Goal: Find specific page/section: Find specific page/section

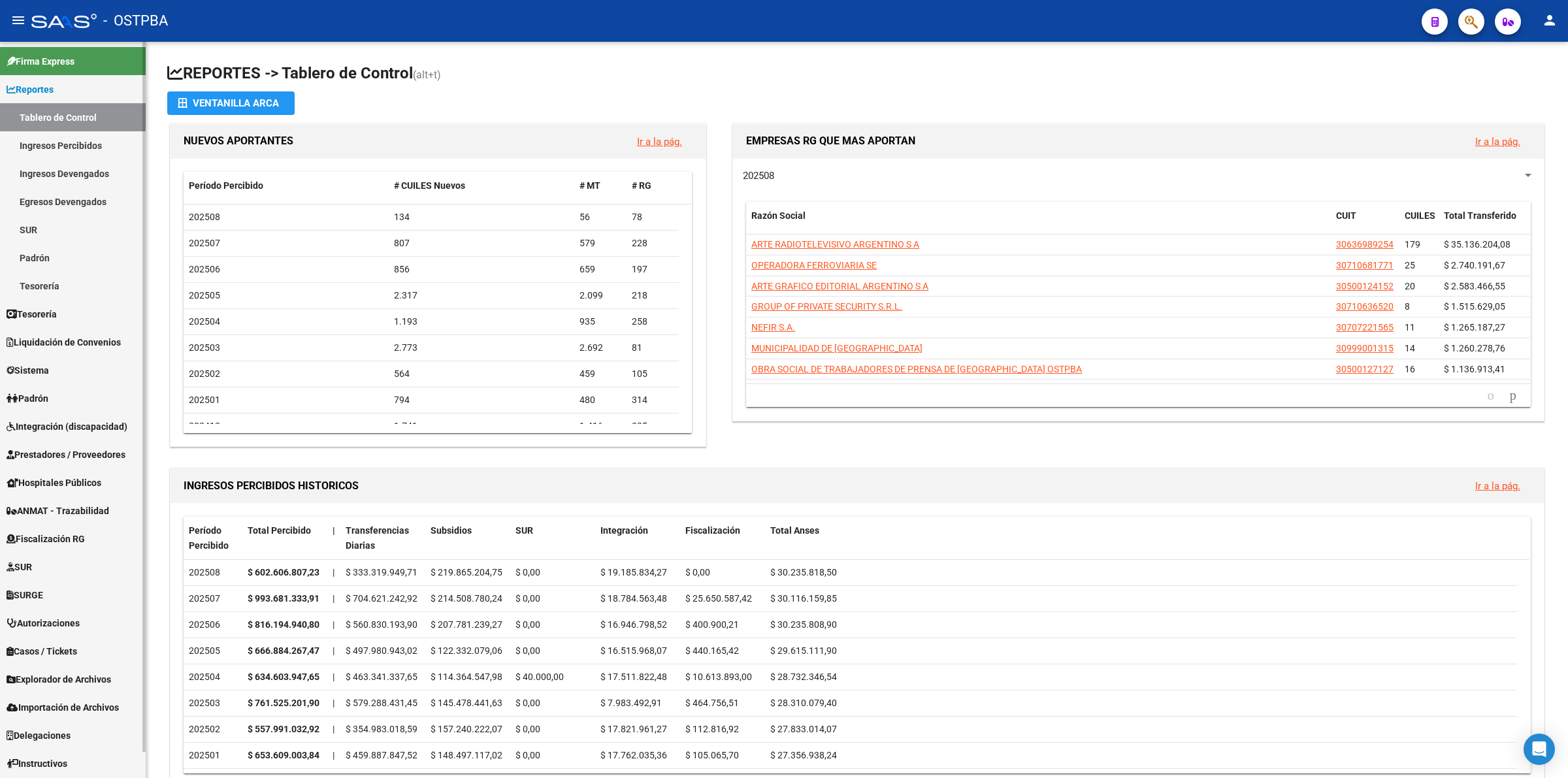
click at [87, 142] on link "Ingresos Percibidos" at bounding box center [73, 145] width 146 height 28
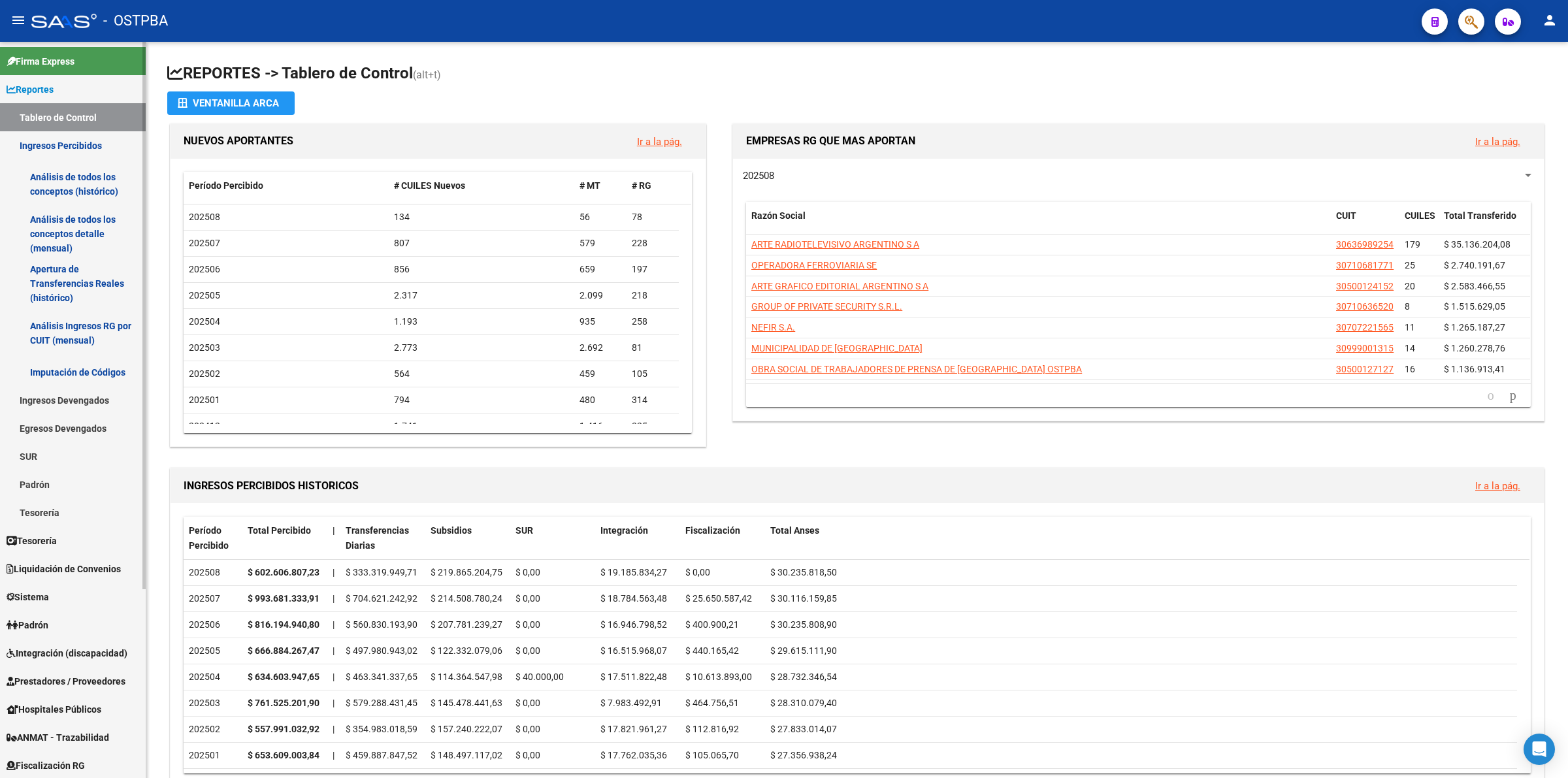
click at [76, 224] on link "Análisis de todos los conceptos detalle (mensual)" at bounding box center [73, 234] width 146 height 49
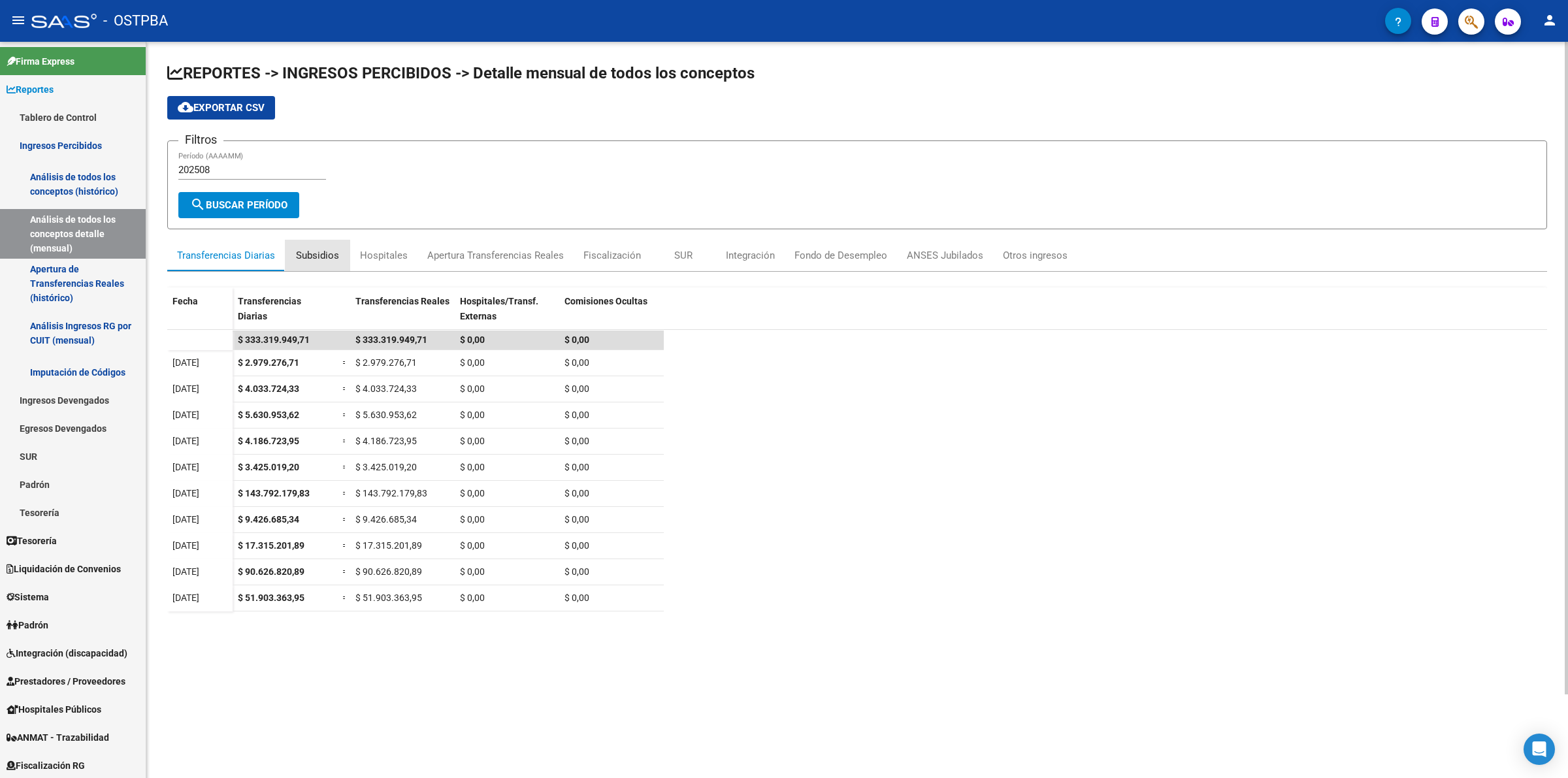
click at [321, 252] on div "Subsidios" at bounding box center [317, 255] width 43 height 14
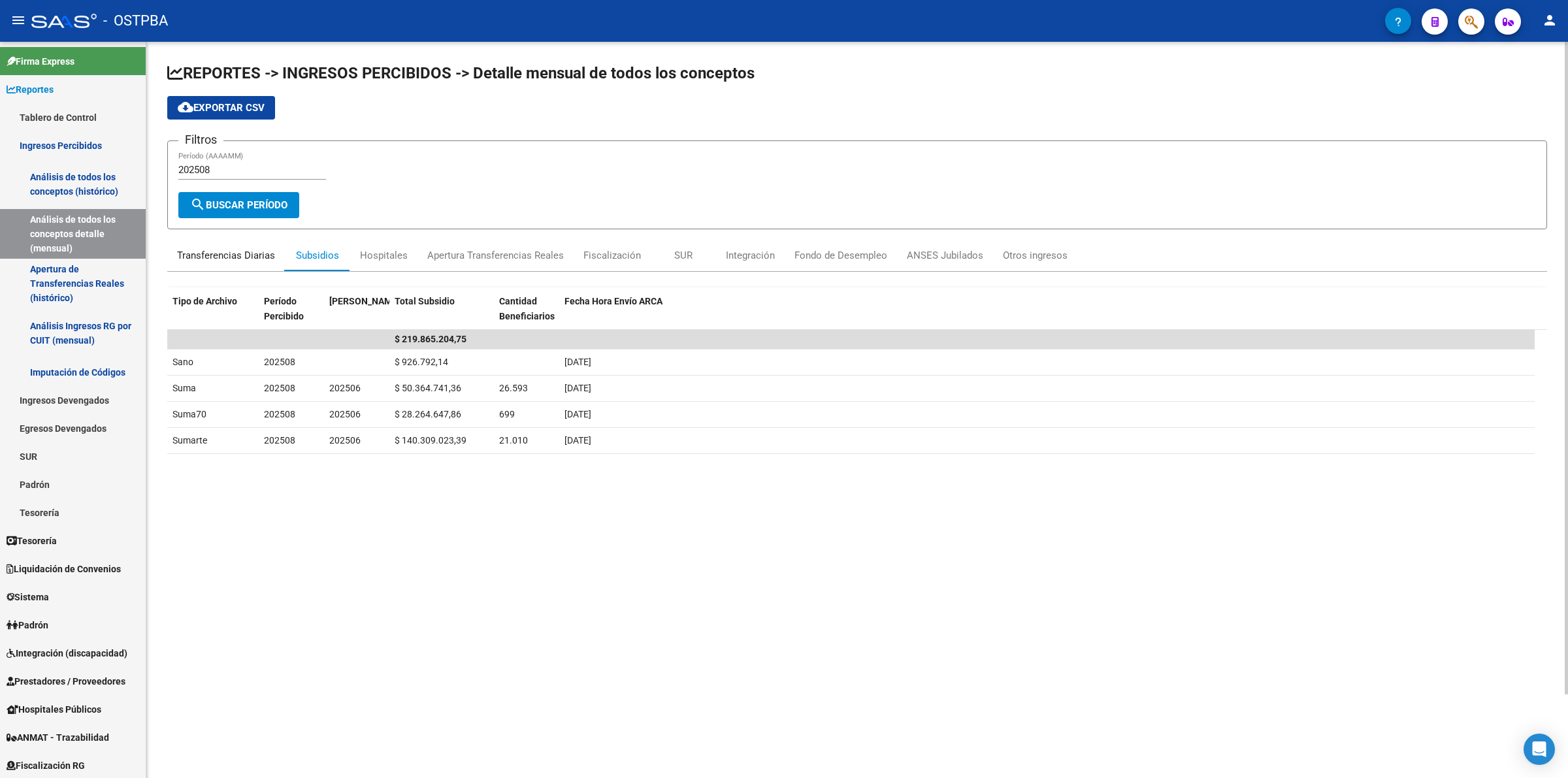
click at [242, 248] on div "Transferencias Diarias" at bounding box center [225, 255] width 98 height 14
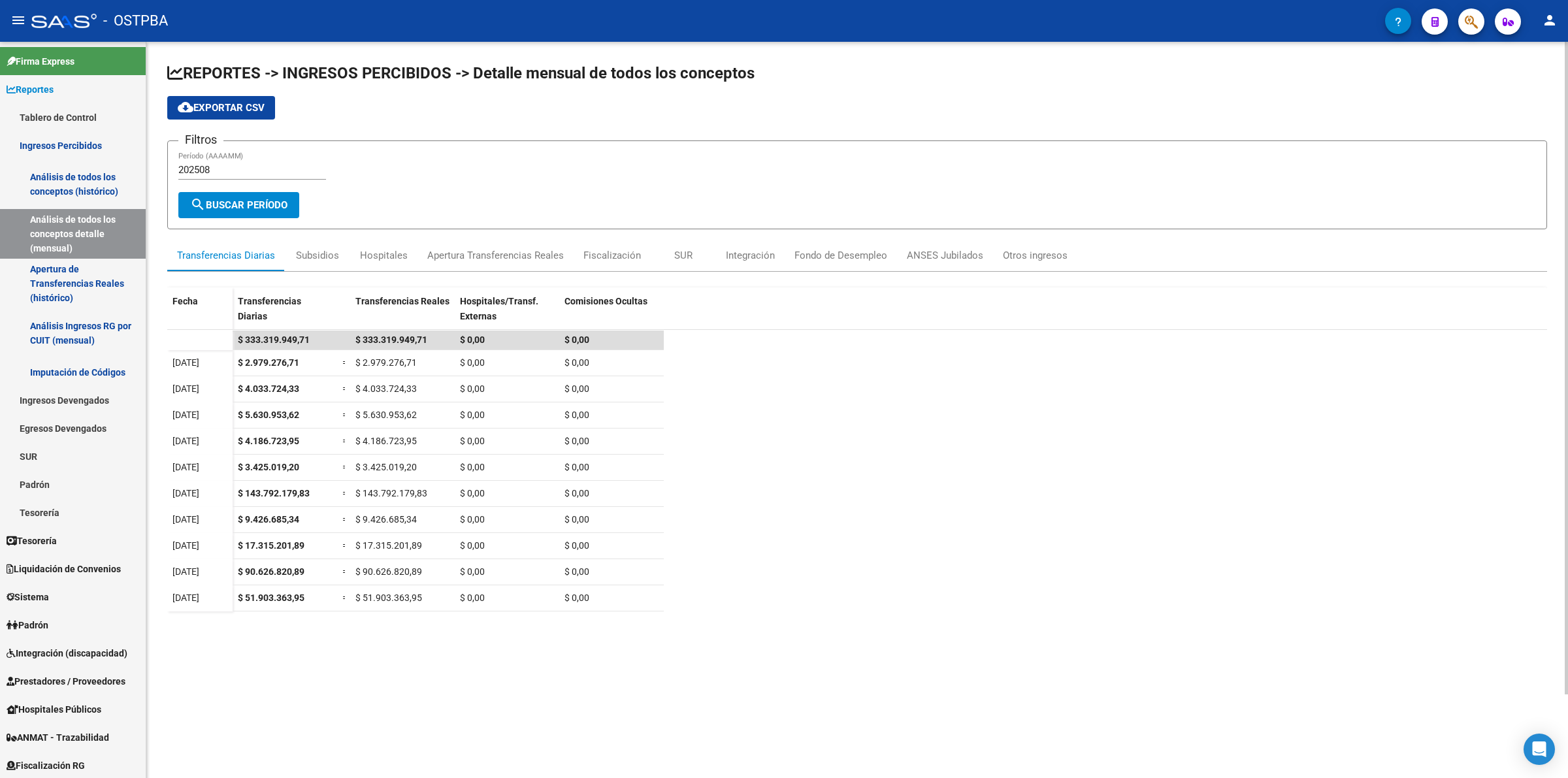
click at [1229, 474] on datatable-scroller "$ 333.319.949,71 $ 333.319.949,71 $ 0,00 $ 0,00 [DATE] $ 2.979.276,71 = $ 2.979…" at bounding box center [857, 461] width 1379 height 262
click at [762, 253] on div "Integración" at bounding box center [751, 255] width 49 height 14
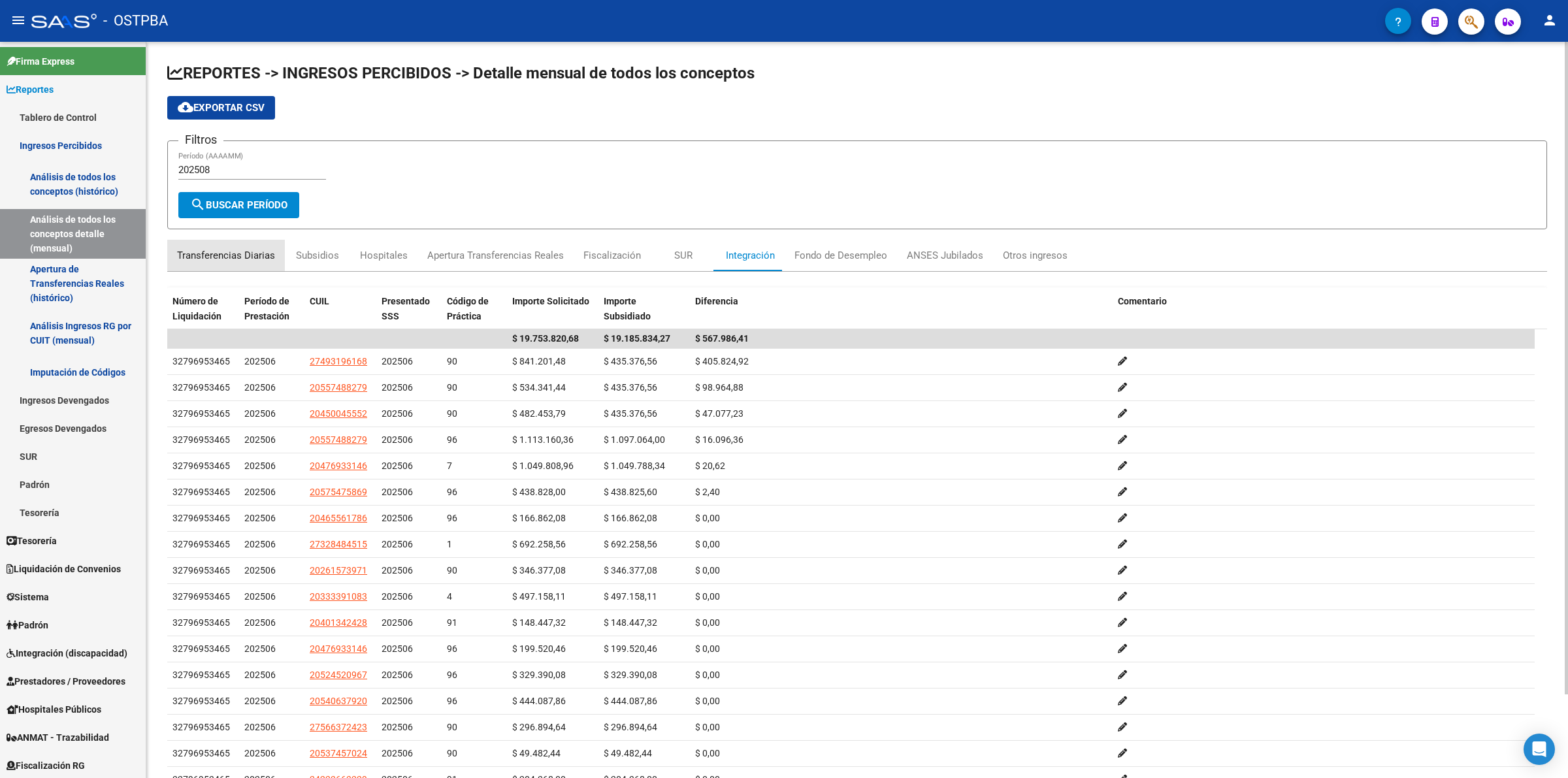
click at [245, 251] on div "Transferencias Diarias" at bounding box center [225, 255] width 98 height 14
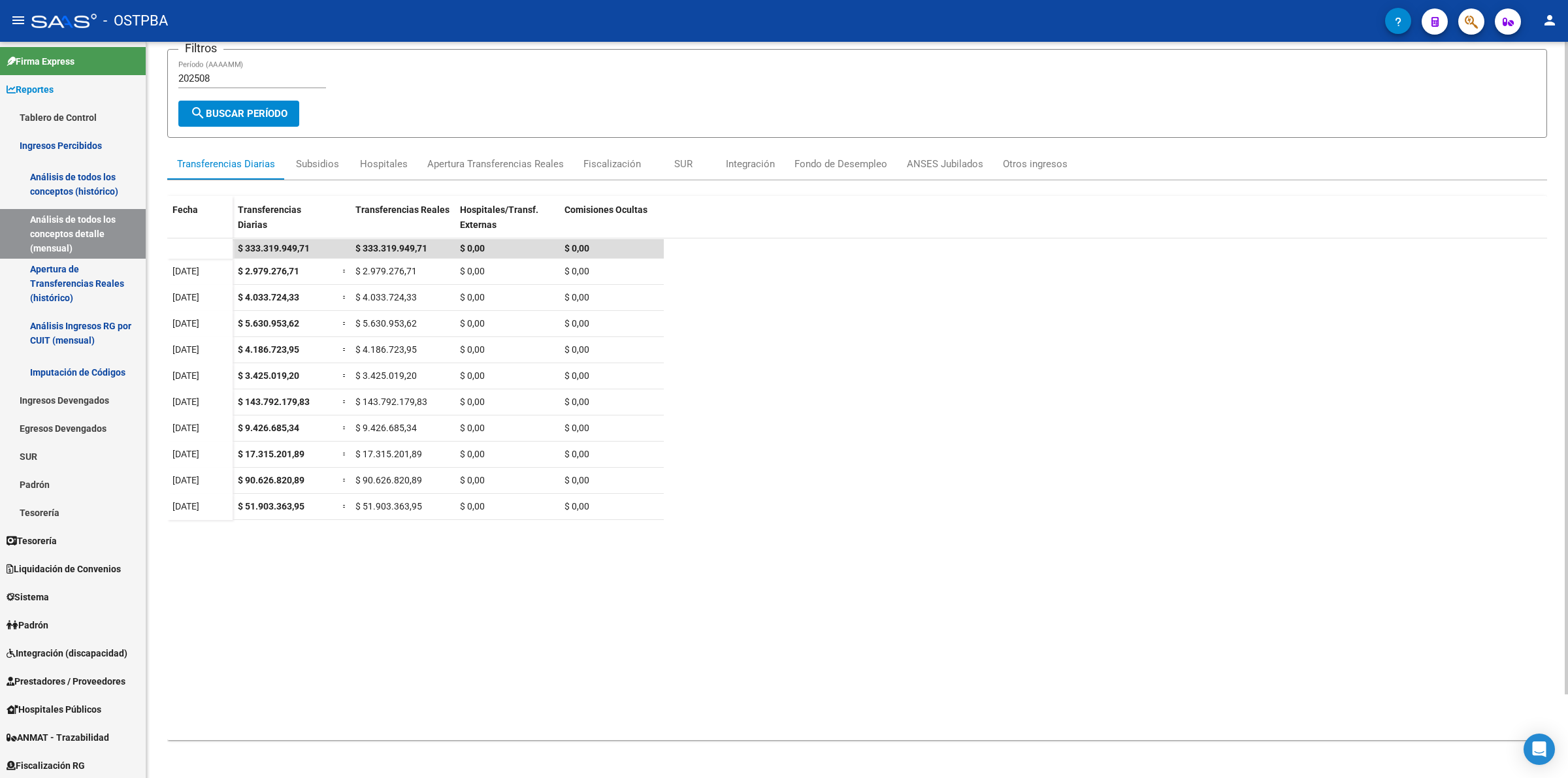
scroll to position [93, 0]
click at [324, 161] on div "Subsidios" at bounding box center [317, 161] width 43 height 14
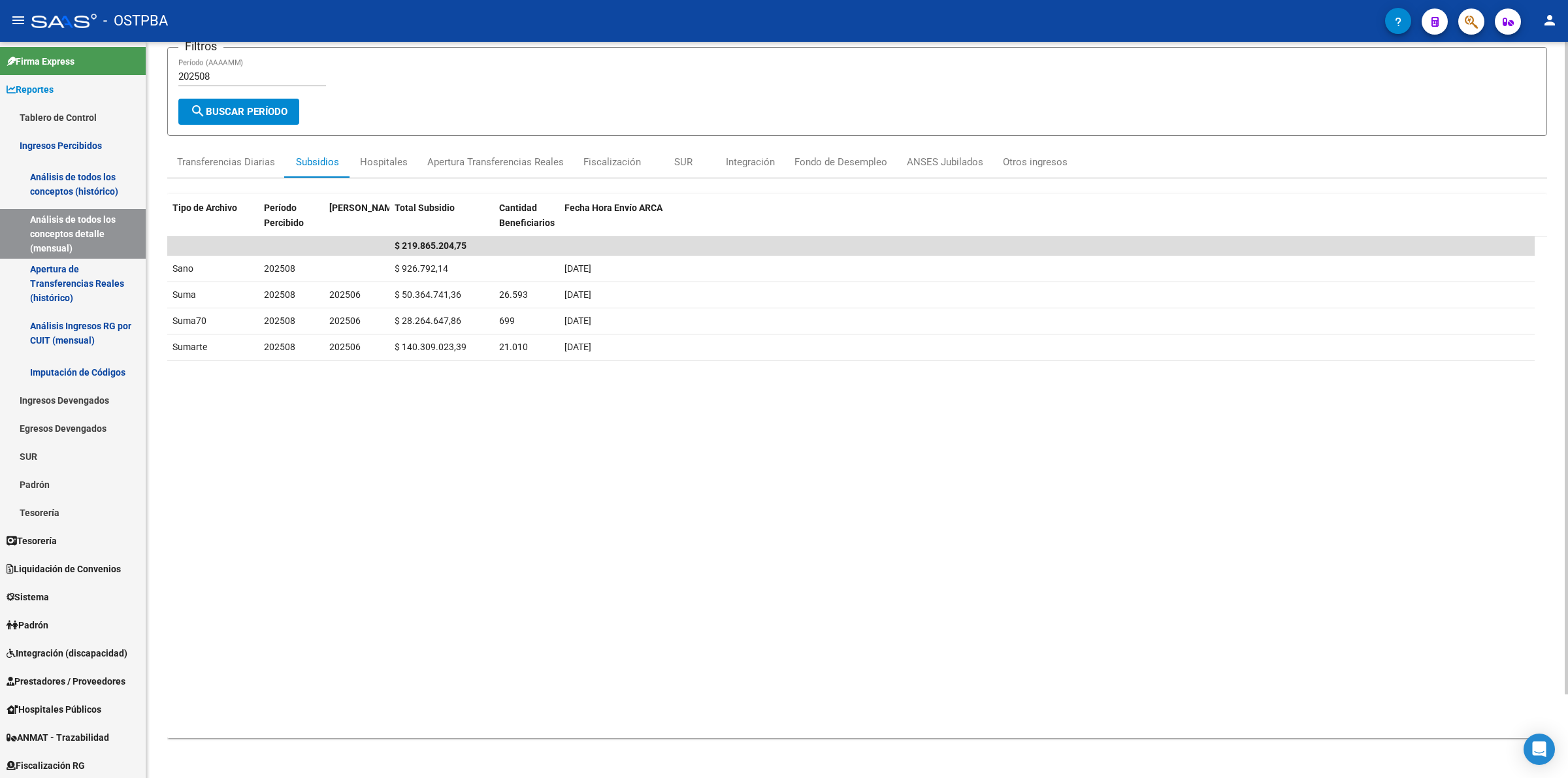
scroll to position [0, 0]
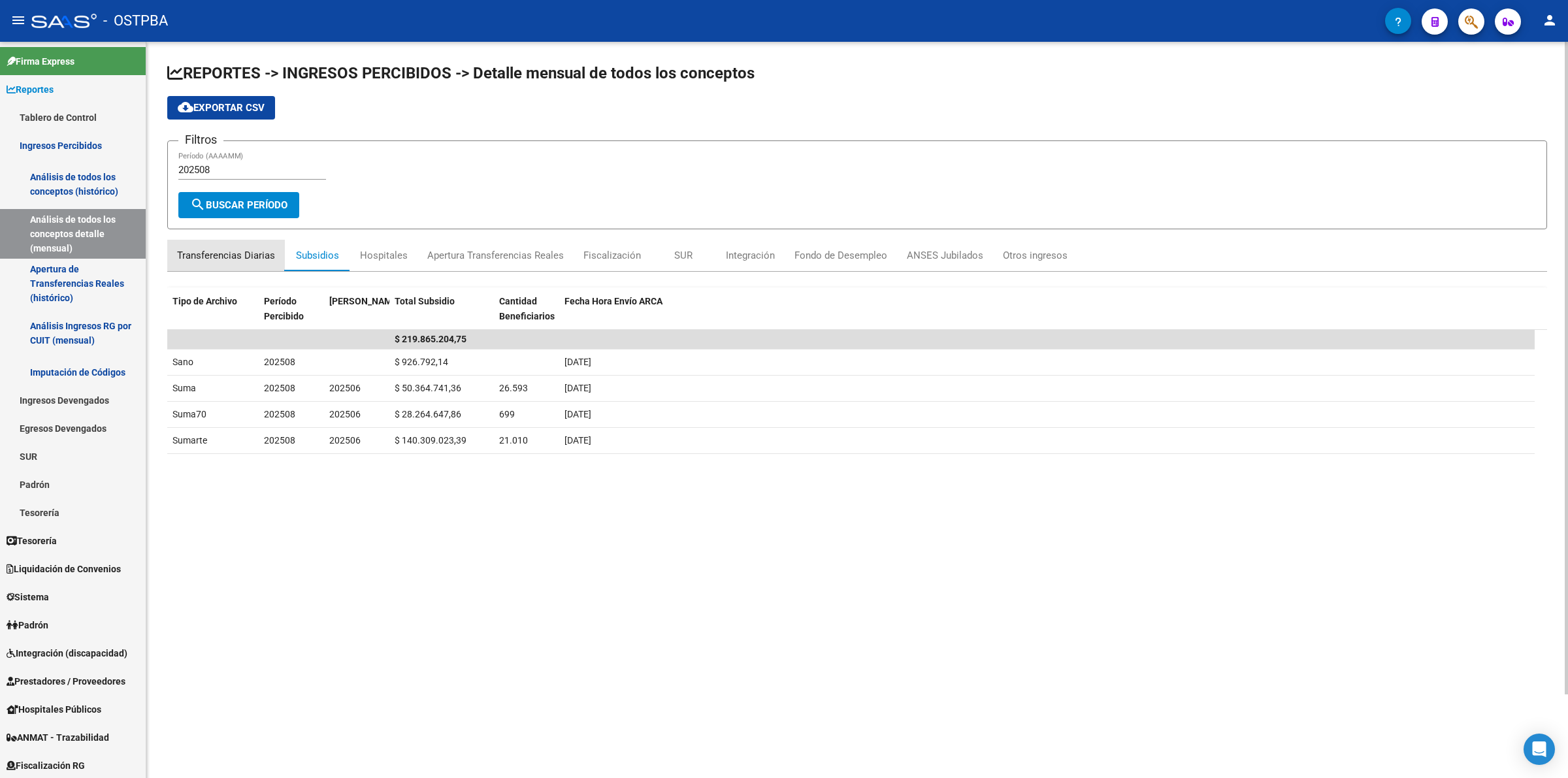
click at [246, 252] on div "Transferencias Diarias" at bounding box center [225, 255] width 98 height 14
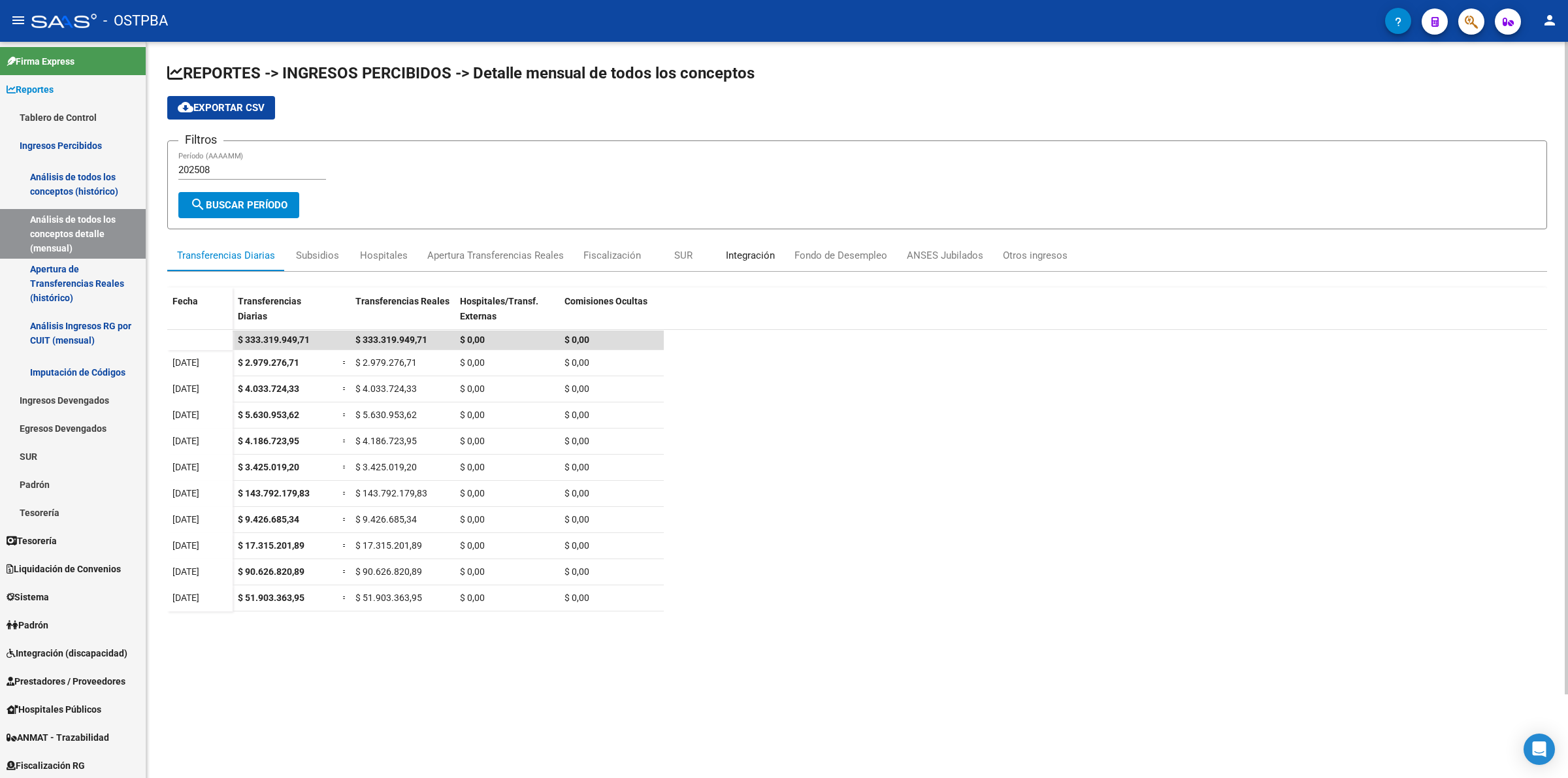
click at [739, 256] on div "Integración" at bounding box center [751, 255] width 49 height 14
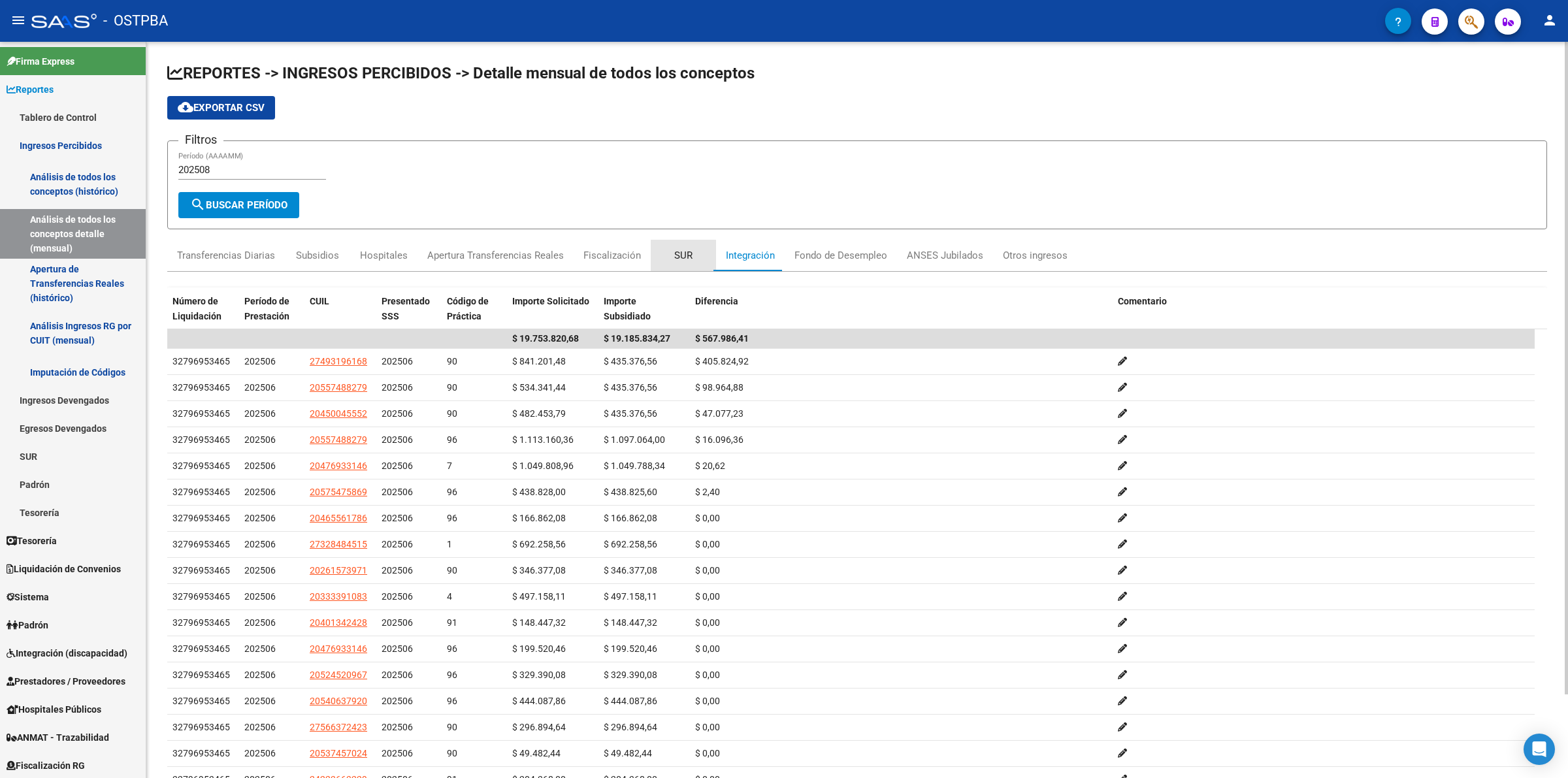
click at [680, 257] on div "SUR" at bounding box center [684, 255] width 19 height 14
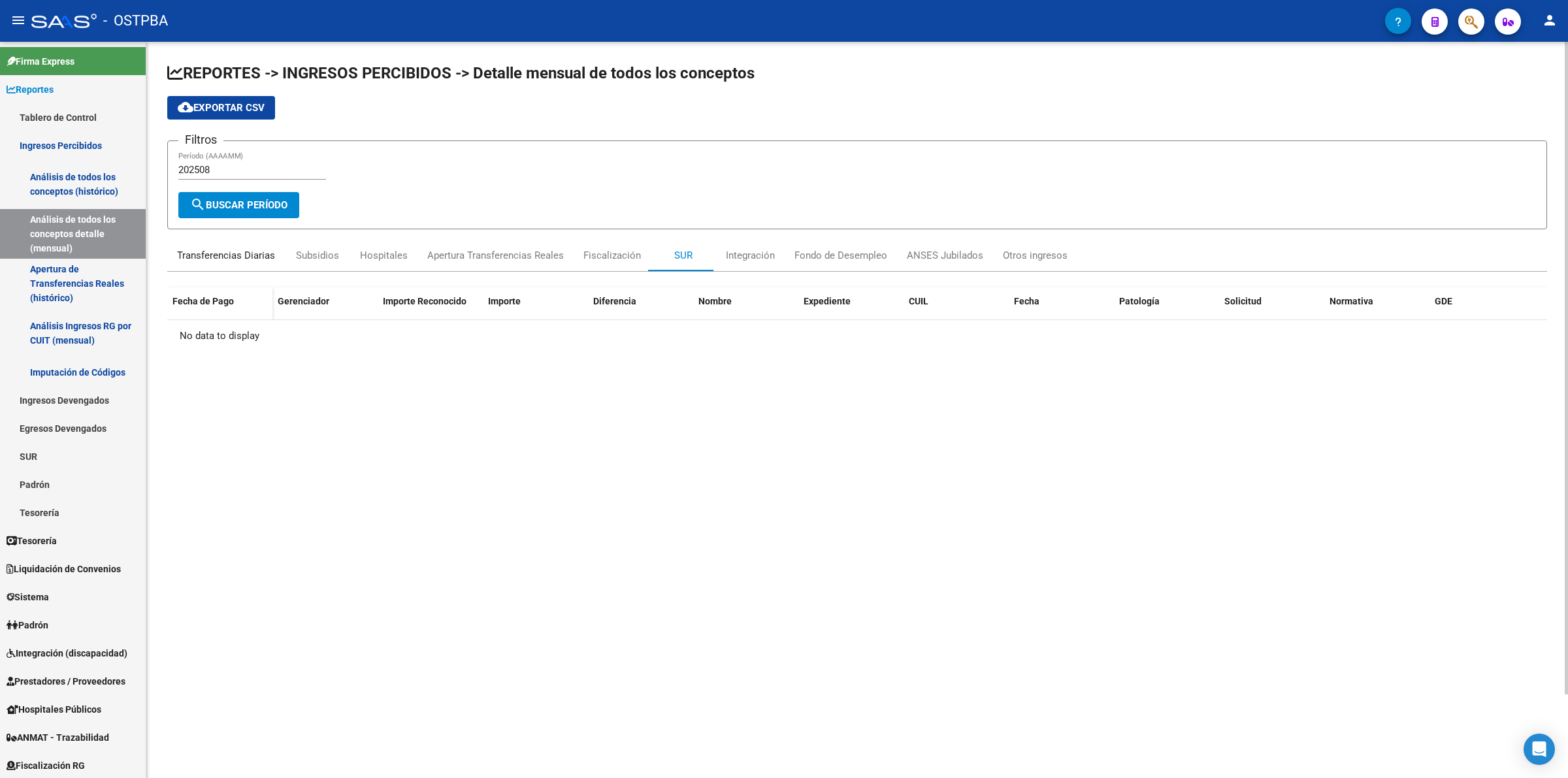
click at [234, 248] on div "Transferencias Diarias" at bounding box center [225, 255] width 98 height 14
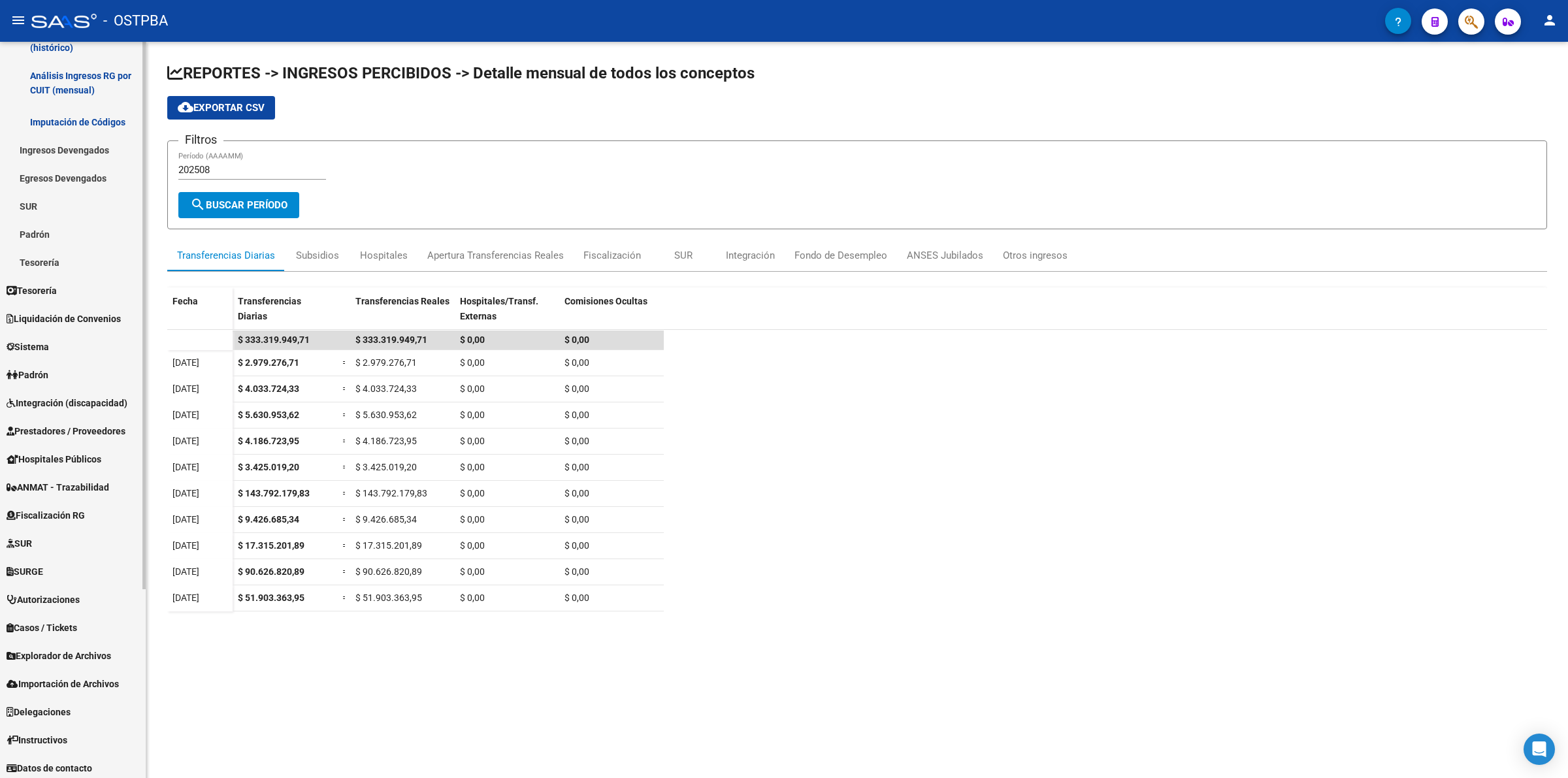
scroll to position [253, 0]
click at [92, 392] on span "Integración (discapacidad)" at bounding box center [67, 399] width 121 height 14
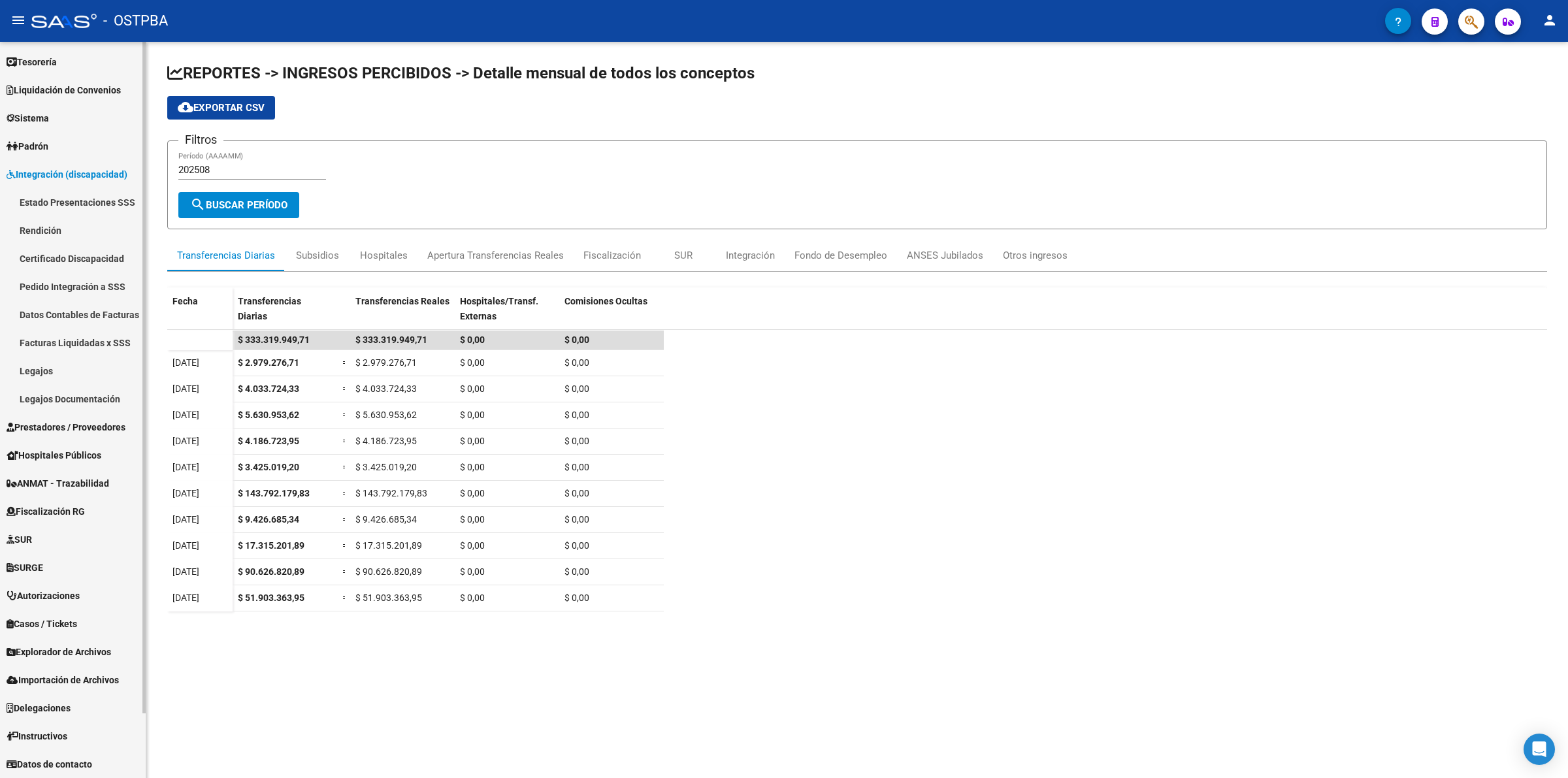
scroll to position [54, 0]
click at [80, 422] on span "Prestadores / Proveedores" at bounding box center [66, 428] width 119 height 14
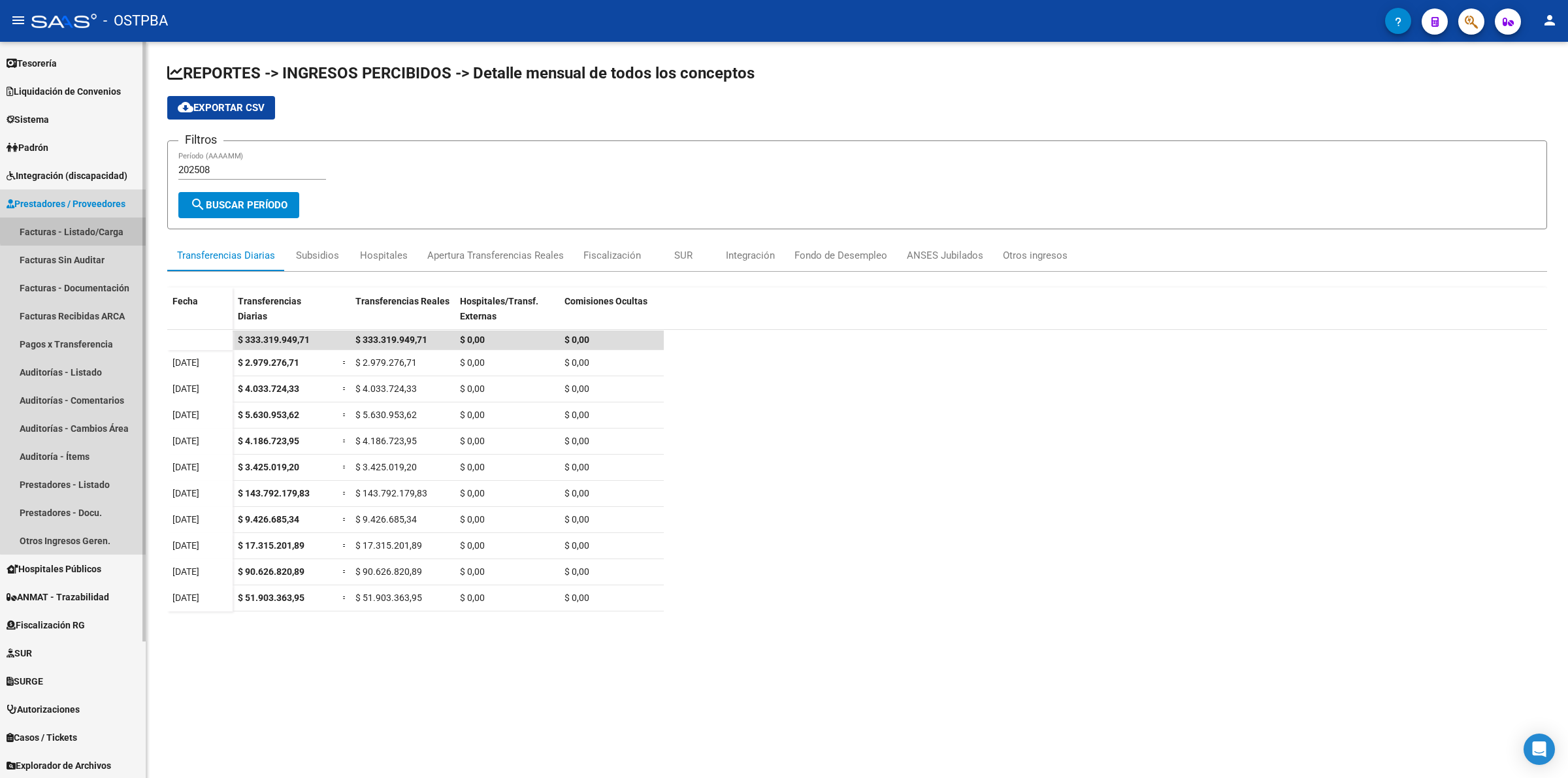
click at [97, 228] on link "Facturas - Listado/Carga" at bounding box center [73, 231] width 146 height 28
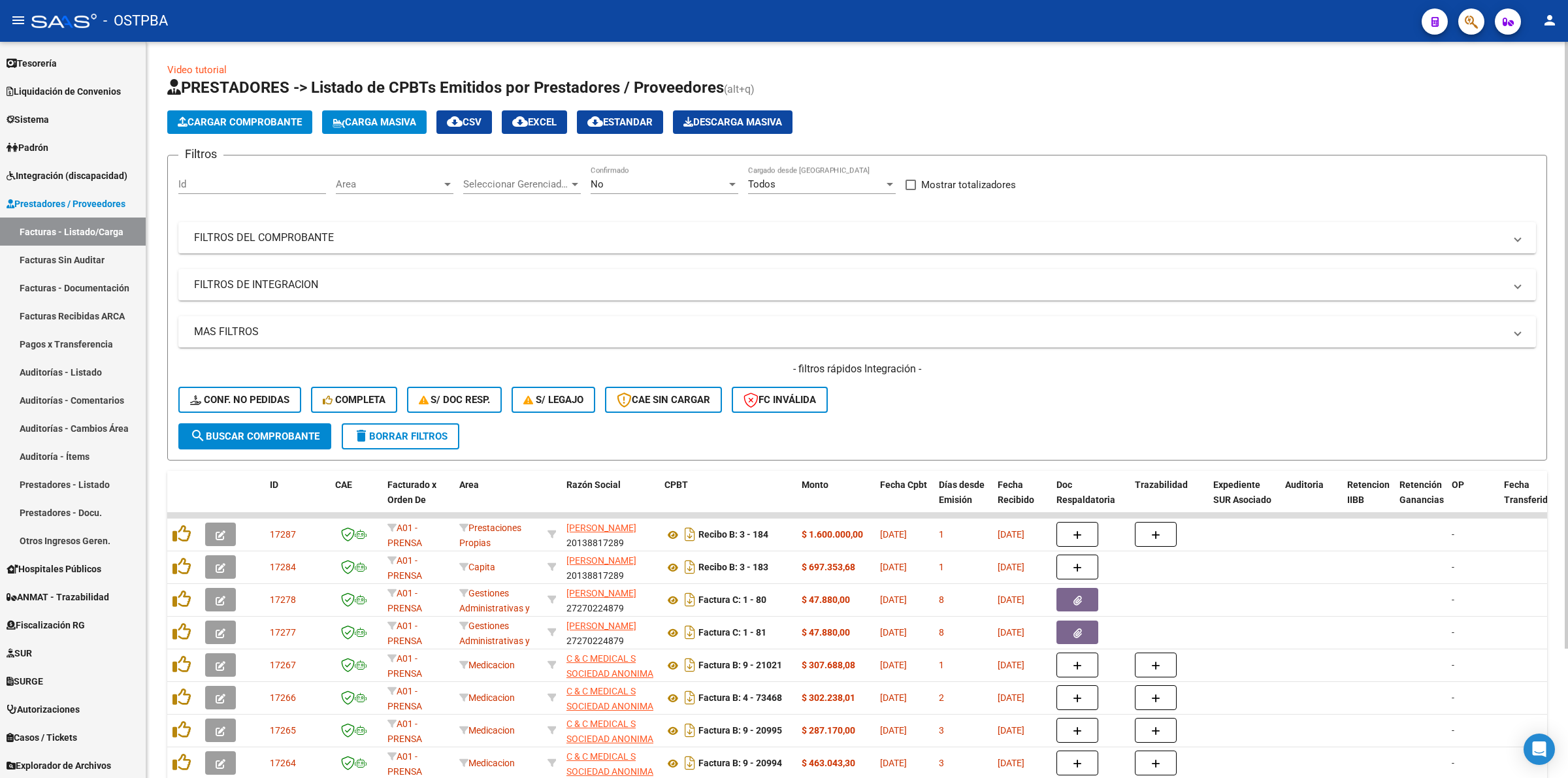
click at [631, 185] on div "No" at bounding box center [658, 184] width 136 height 12
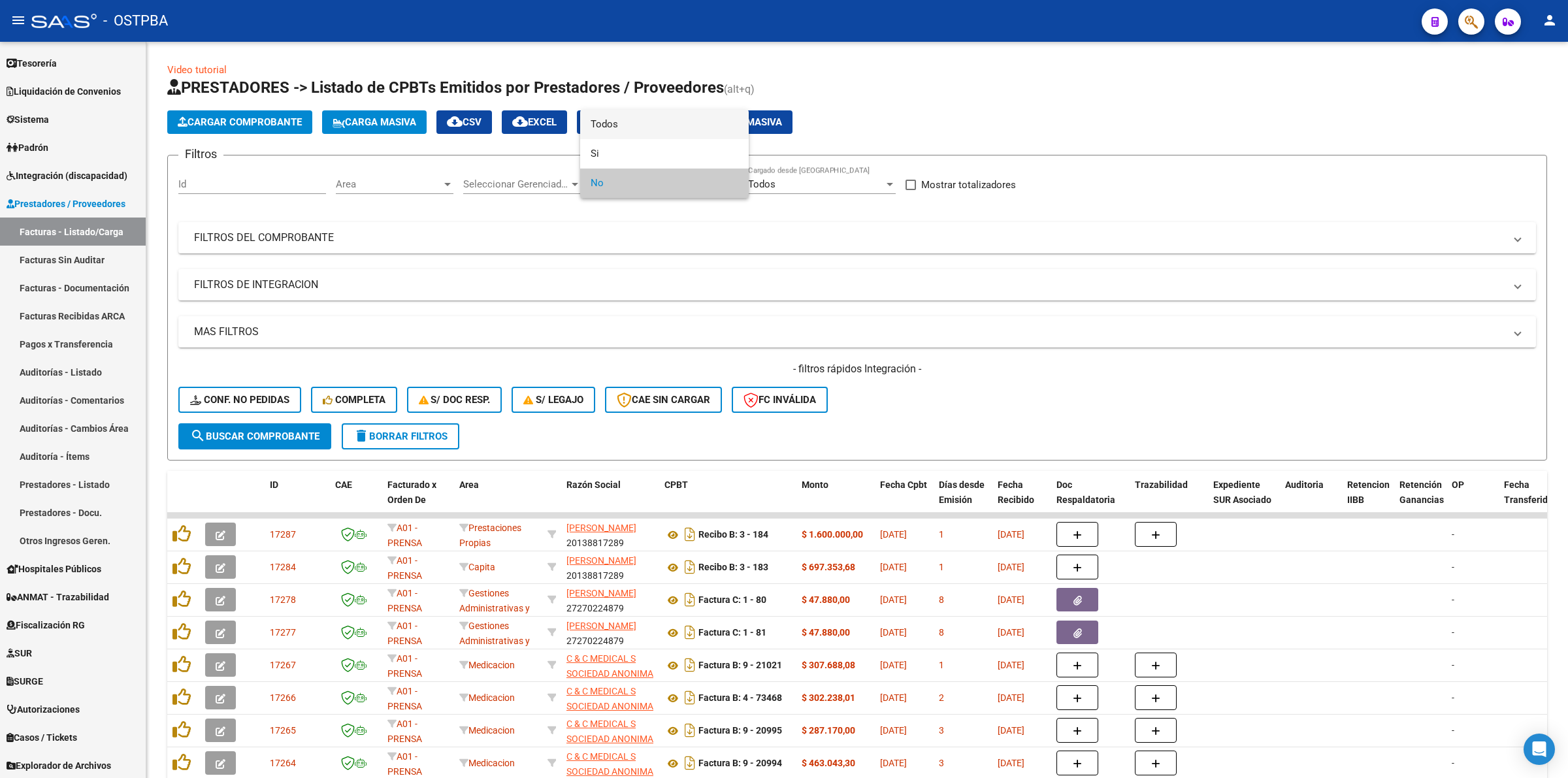
click at [615, 120] on span "Todos" at bounding box center [664, 124] width 148 height 30
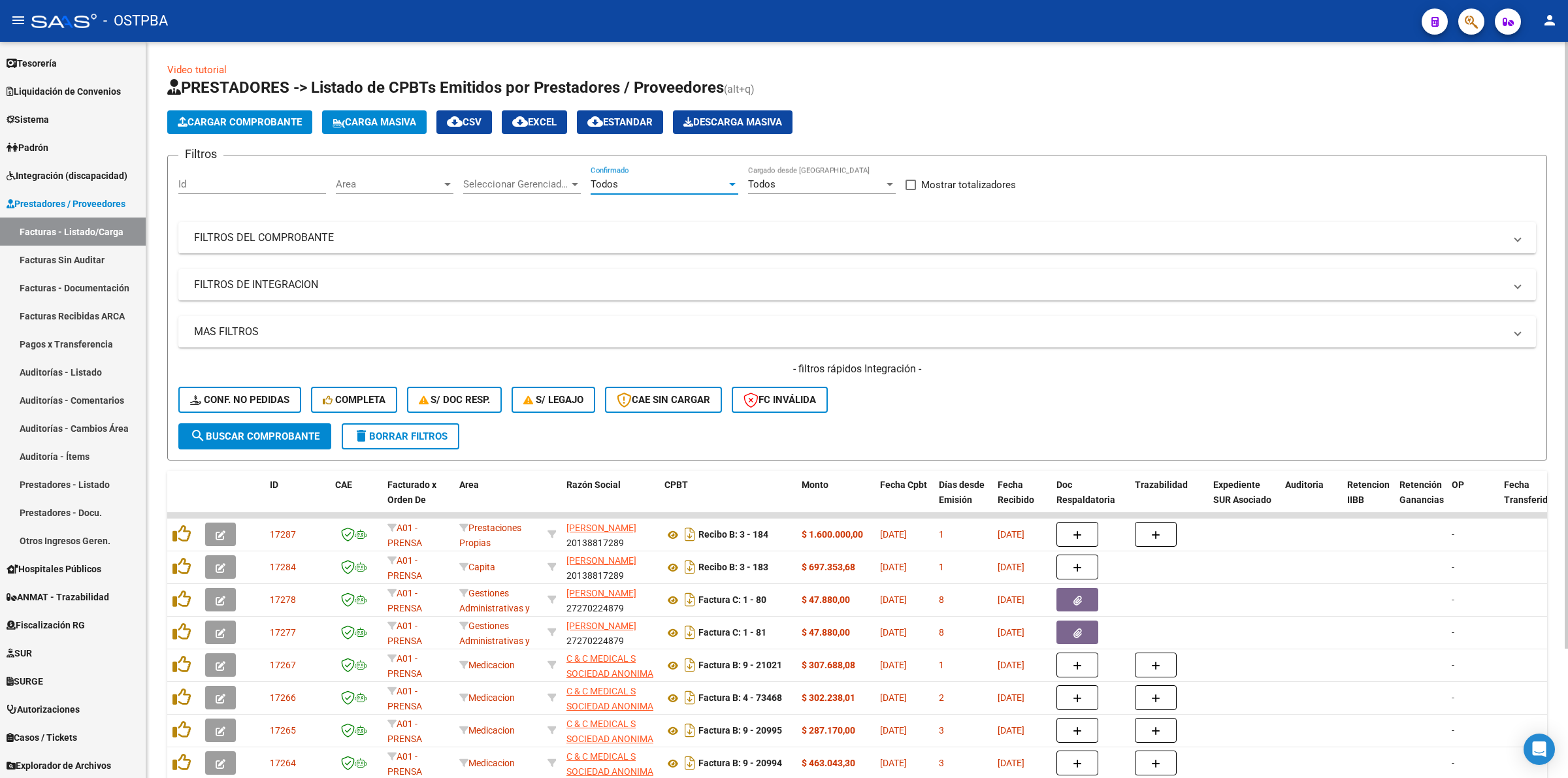
click at [407, 188] on span "Area" at bounding box center [388, 184] width 106 height 12
click at [482, 251] on span "Integración" at bounding box center [420, 257] width 171 height 30
click at [260, 437] on span "search Buscar Comprobante" at bounding box center [255, 437] width 129 height 12
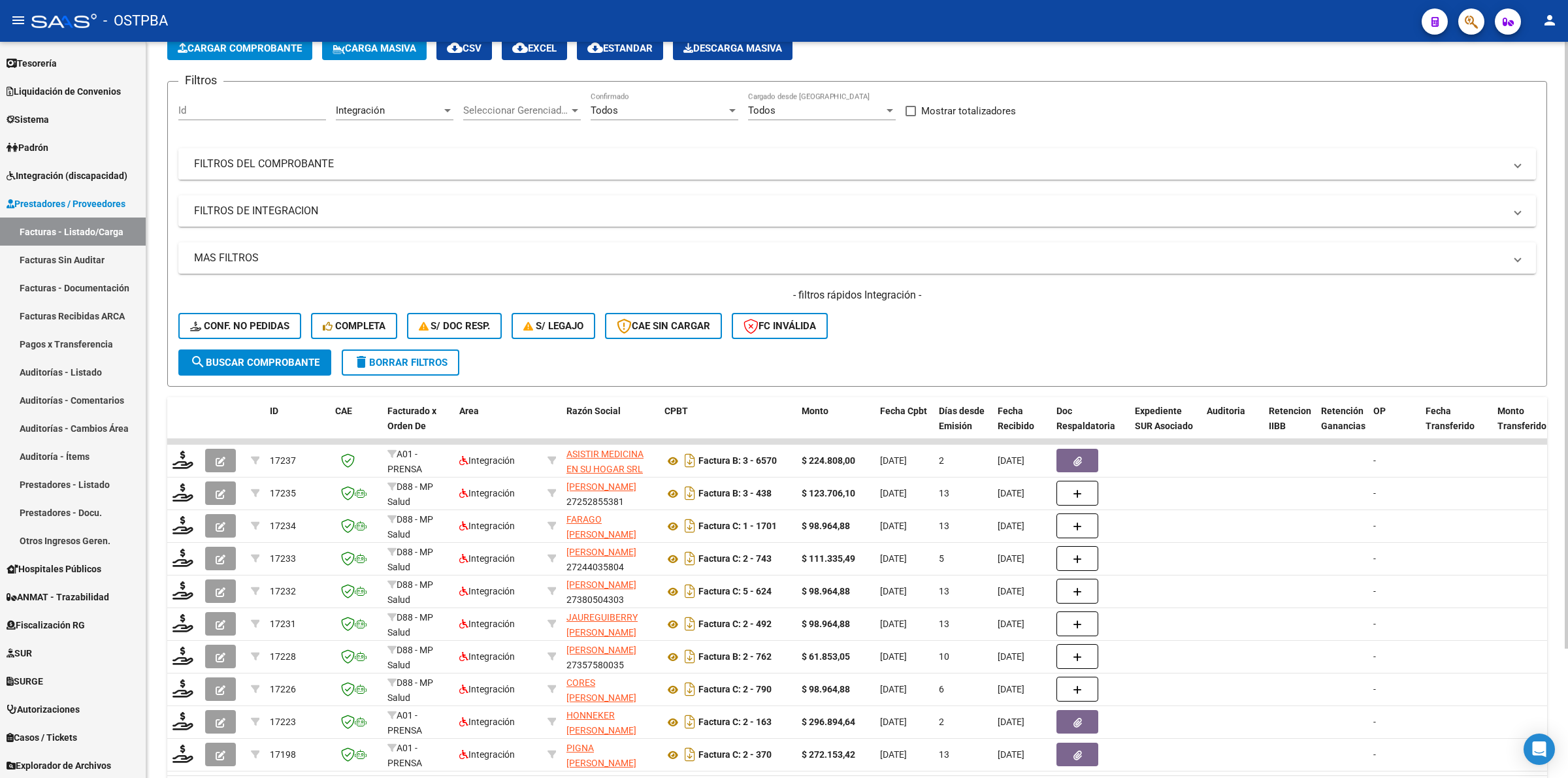
scroll to position [0, 0]
